Goal: Complete application form

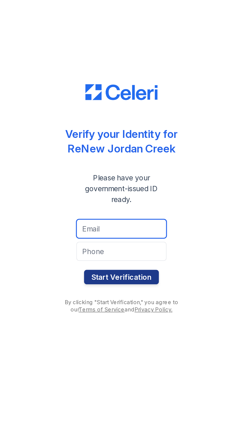
click at [102, 238] on input "email" at bounding box center [123, 239] width 50 height 11
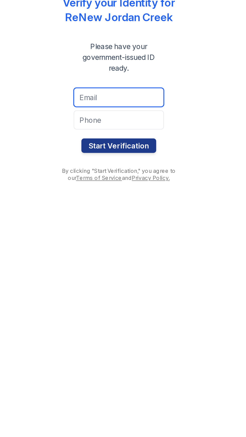
type input "[EMAIL_ADDRESS][DOMAIN_NAME]"
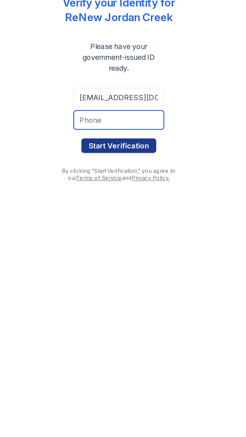
click at [103, 253] on input "tel" at bounding box center [123, 251] width 50 height 11
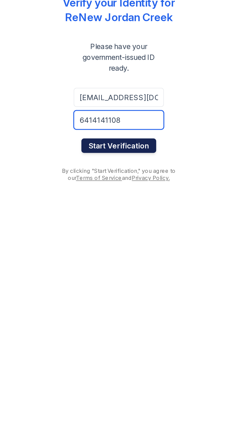
type input "6414141108"
click at [109, 268] on button "Start Verification" at bounding box center [123, 266] width 42 height 8
